Goal: Transaction & Acquisition: Subscribe to service/newsletter

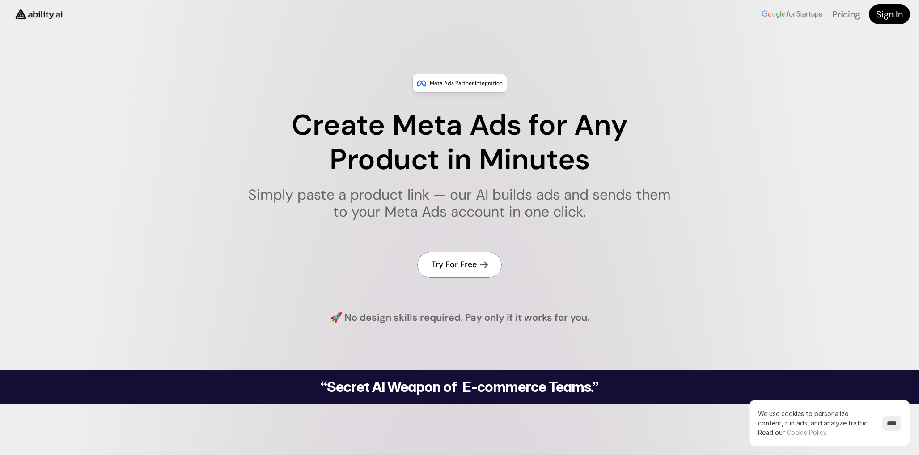
click at [449, 261] on h4 "Try For Free" at bounding box center [454, 264] width 45 height 11
click at [844, 17] on link "Pricing" at bounding box center [846, 14] width 28 height 12
